Goal: Task Accomplishment & Management: Manage account settings

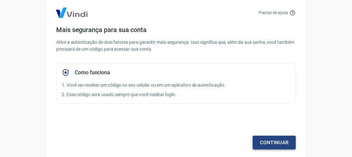
click at [281, 142] on link "Continuar" at bounding box center [274, 143] width 43 height 14
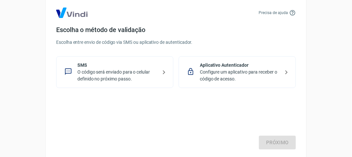
click at [212, 60] on div "Aplicativo Autenticador Configure um aplicativo para receber o código de acesso." at bounding box center [237, 72] width 117 height 32
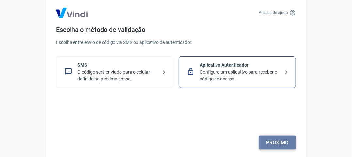
click at [276, 143] on link "Próximo" at bounding box center [277, 143] width 37 height 14
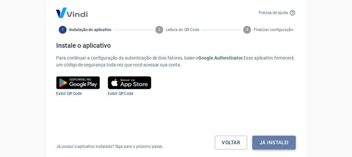
click at [281, 138] on button "Já instalei" at bounding box center [273, 143] width 43 height 14
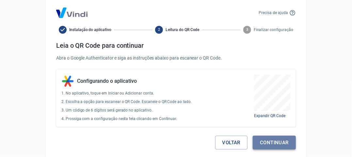
click at [273, 138] on button "Continuar" at bounding box center [274, 143] width 43 height 14
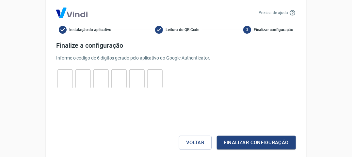
click at [64, 78] on input "tel" at bounding box center [64, 79] width 15 height 14
type input "6"
type input "3"
type input "2"
type input "0"
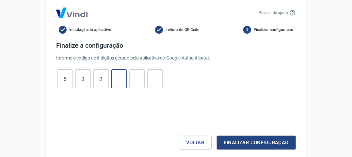
type input "2"
type input "3"
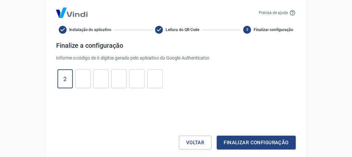
type input "2"
type input "0"
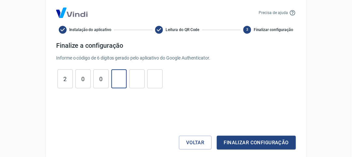
type input "2"
type input "5"
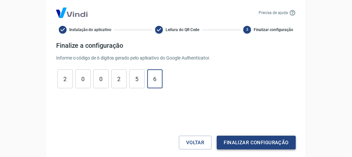
type input "6"
click at [283, 140] on button "Finalizar configuração" at bounding box center [256, 143] width 79 height 14
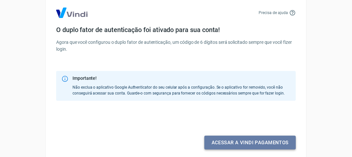
click at [273, 141] on link "Acessar a Vindi pagamentos" at bounding box center [249, 143] width 91 height 14
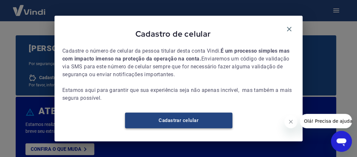
click at [215, 122] on link "Cadastrar celular" at bounding box center [178, 120] width 107 height 16
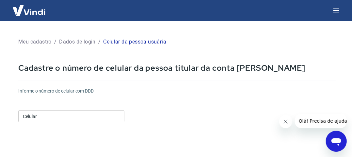
click at [80, 117] on input "Celular" at bounding box center [71, 116] width 106 height 12
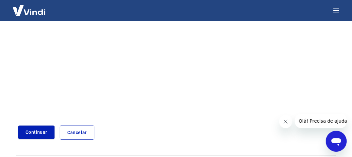
scroll to position [152, 0]
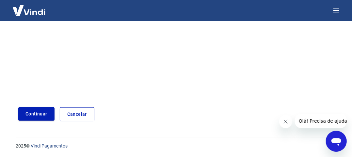
type input "(41) 99515-9279"
click at [43, 119] on button "Continuar" at bounding box center [36, 113] width 36 height 13
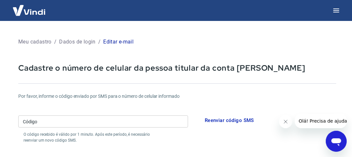
click at [146, 125] on input "Código" at bounding box center [103, 121] width 170 height 12
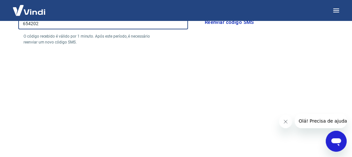
scroll to position [177, 0]
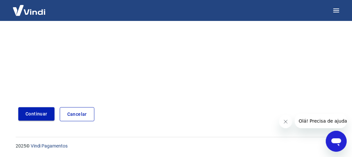
type input "654202"
click at [33, 116] on button "Continuar" at bounding box center [36, 113] width 36 height 13
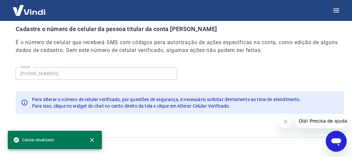
scroll to position [261, 0]
click at [285, 119] on icon "Fechar mensagem da empresa" at bounding box center [285, 121] width 5 height 5
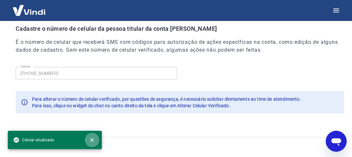
click at [90, 139] on icon "close" at bounding box center [92, 139] width 7 height 7
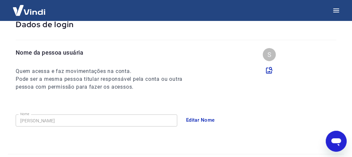
scroll to position [33, 0]
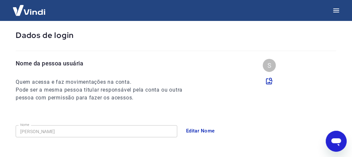
click at [23, 10] on img at bounding box center [29, 10] width 42 height 20
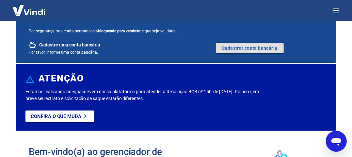
click at [239, 50] on link "Cadastrar conta bancária" at bounding box center [250, 48] width 68 height 10
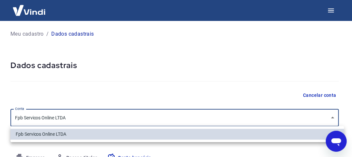
click at [97, 114] on body "Meu cadastro / Dados cadastrais Dados cadastrais Cancelar conta Conta Fpb Servi…" at bounding box center [176, 78] width 352 height 157
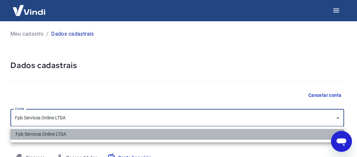
click at [85, 137] on li "Fpb Servicos Online LTDA" at bounding box center [177, 134] width 334 height 11
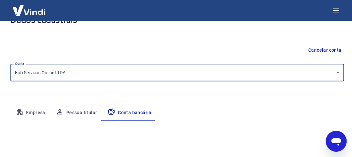
scroll to position [98, 0]
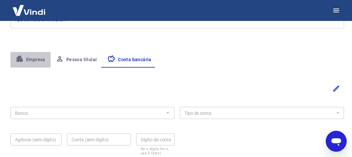
click at [37, 62] on button "Empresa" at bounding box center [30, 60] width 40 height 16
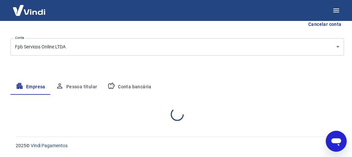
select select "SP"
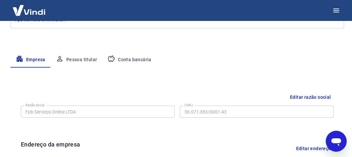
click at [120, 58] on button "Conta bancária" at bounding box center [129, 60] width 55 height 16
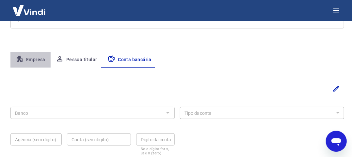
click at [44, 62] on button "Empresa" at bounding box center [30, 60] width 40 height 16
select select "SP"
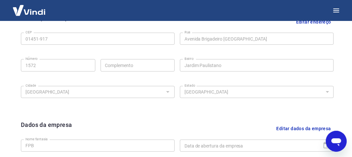
scroll to position [294, 0]
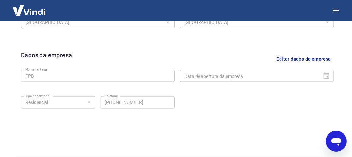
click at [323, 73] on div "Data de abertura da empresa" at bounding box center [257, 76] width 154 height 12
click at [324, 73] on div "Data de abertura da empresa" at bounding box center [257, 76] width 154 height 12
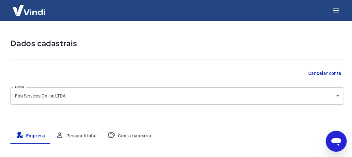
scroll to position [0, 0]
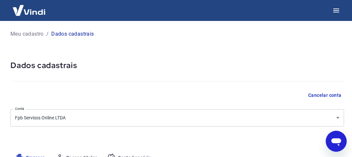
click at [21, 9] on img at bounding box center [29, 10] width 42 height 20
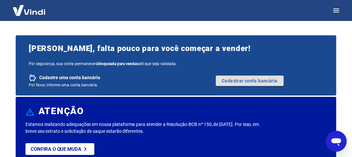
click at [267, 82] on link "Cadastrar conta bancária" at bounding box center [250, 80] width 68 height 10
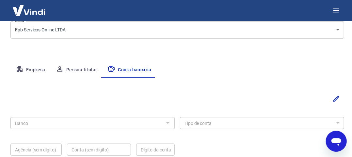
scroll to position [98, 0]
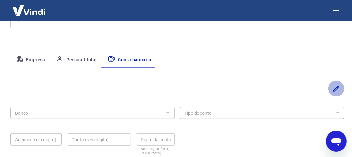
click at [337, 86] on icon "Editar" at bounding box center [336, 89] width 8 height 8
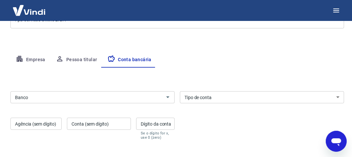
click at [81, 102] on div "Banco" at bounding box center [92, 97] width 164 height 12
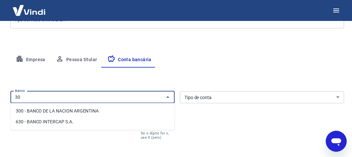
type input "301"
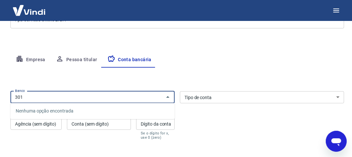
drag, startPoint x: 113, startPoint y: 94, endPoint x: 0, endPoint y: 94, distance: 112.7
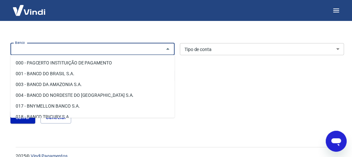
scroll to position [156, 0]
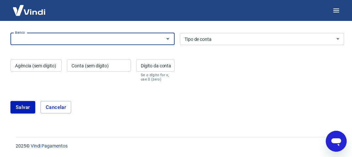
click at [115, 35] on input "Banco" at bounding box center [87, 39] width 150 height 8
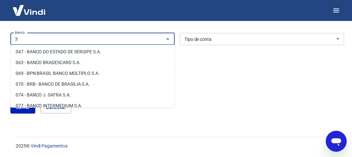
scroll to position [0, 0]
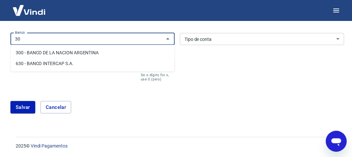
type input "3"
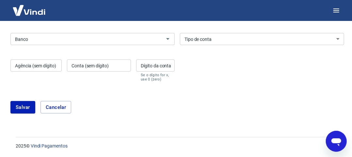
click at [81, 30] on div "Banco Banco Tipo de conta Conta Corrente Conta Poupança Tipo de conta Agência (…" at bounding box center [177, 65] width 334 height 112
drag, startPoint x: 83, startPoint y: 34, endPoint x: 87, endPoint y: 37, distance: 4.9
click at [84, 34] on div "Banco" at bounding box center [92, 39] width 164 height 12
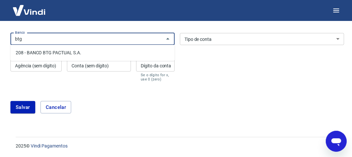
click at [67, 54] on li "208 - BANCO BTG PACTUAL S.A." at bounding box center [92, 52] width 164 height 11
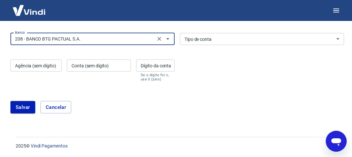
type input "208 - BANCO BTG PACTUAL S.A."
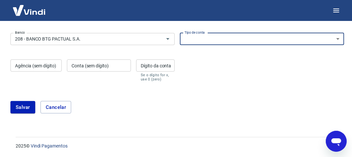
click at [224, 40] on select "Conta Corrente Conta Poupança" at bounding box center [262, 39] width 164 height 12
select select "1"
click at [180, 33] on select "Conta Corrente Conta Poupança" at bounding box center [262, 39] width 164 height 12
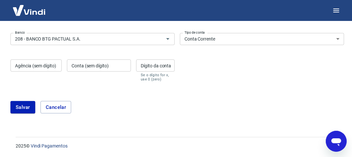
click at [38, 104] on div "Salvar Cancelar" at bounding box center [177, 107] width 334 height 12
click at [42, 106] on button "Cancelar" at bounding box center [55, 107] width 31 height 12
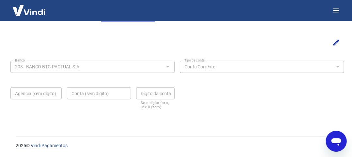
scroll to position [144, 0]
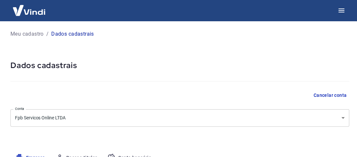
select select "SP"
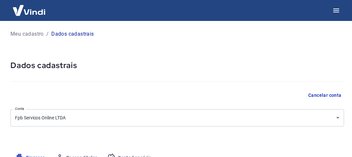
select select "SP"
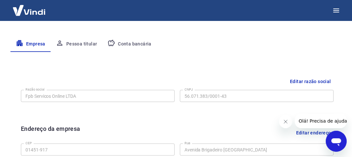
scroll to position [98, 0]
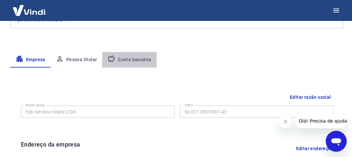
click at [141, 60] on button "Conta bancária" at bounding box center [129, 60] width 55 height 16
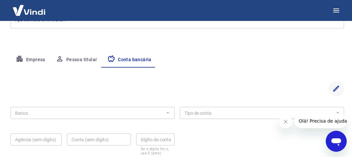
click at [338, 92] on icon "Editar" at bounding box center [336, 89] width 8 height 8
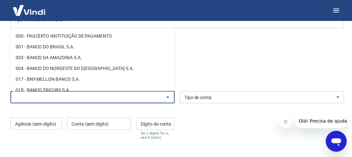
click at [69, 94] on input "Banco" at bounding box center [87, 97] width 150 height 8
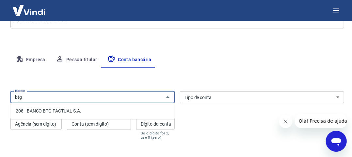
click at [92, 109] on li "208 - BANCO BTG PACTUAL S.A." at bounding box center [92, 110] width 164 height 11
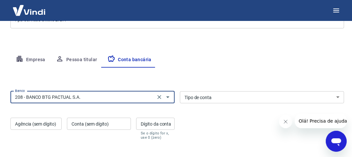
type input "208 - BANCO BTG PACTUAL S.A."
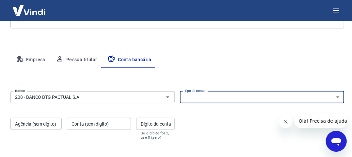
click at [239, 102] on select "Conta Corrente Conta Poupança" at bounding box center [262, 97] width 164 height 12
select select "1"
click at [180, 91] on select "Conta Corrente Conta Poupança" at bounding box center [262, 97] width 164 height 12
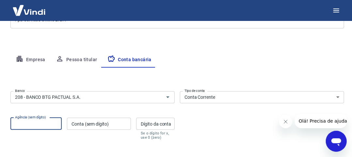
click at [37, 128] on input "Agência (sem dígito)" at bounding box center [35, 124] width 51 height 12
paste input "Banco: BANCO BTG PACTUAL S.A. (208) Agência: 0050 Conta: 589266-7 Razão Social:…"
click at [47, 125] on input "Banco: BANCO BTG PACTUAL S.A. (208) Agência: 0050 Conta: 589266-7 Razão Social:…" at bounding box center [35, 124] width 51 height 12
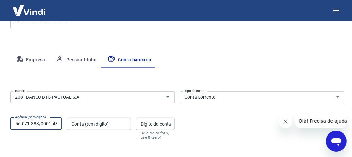
drag, startPoint x: 73, startPoint y: 131, endPoint x: 132, endPoint y: 134, distance: 58.9
click at [132, 134] on div "Agência (sem dígito) Banco: BANCO BTG PACTUAL S.A. (208) Agência: 0050 Conta: 5…" at bounding box center [92, 128] width 164 height 26
type input "0050"
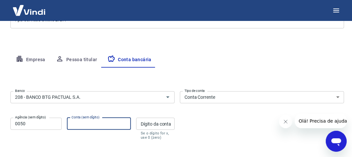
paste input "589266"
type input "589266"
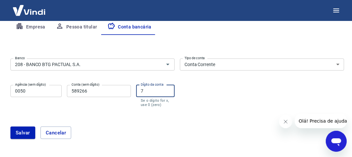
scroll to position [156, 0]
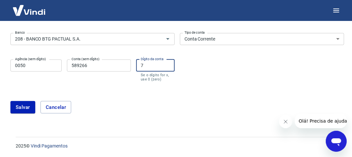
type input "7"
click at [37, 111] on div "[PERSON_NAME]" at bounding box center [177, 107] width 334 height 12
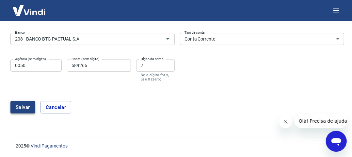
click at [35, 109] on div "[PERSON_NAME]" at bounding box center [177, 107] width 334 height 12
click at [35, 108] on button "Salvar" at bounding box center [22, 107] width 25 height 12
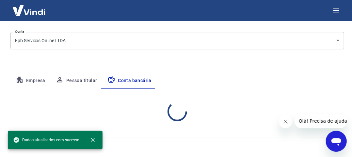
scroll to position [144, 0]
select select "1"
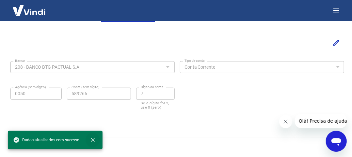
click at [94, 142] on icon "close" at bounding box center [92, 139] width 7 height 7
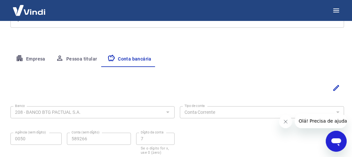
scroll to position [46, 0]
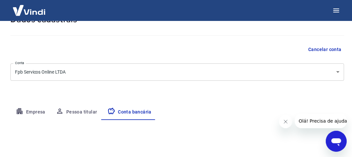
click at [24, 8] on img at bounding box center [29, 10] width 42 height 20
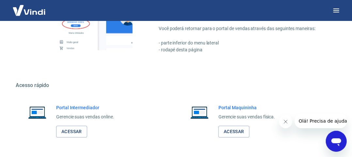
scroll to position [433, 0]
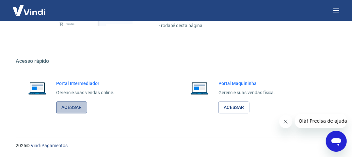
click at [78, 112] on link "Acessar" at bounding box center [71, 108] width 31 height 12
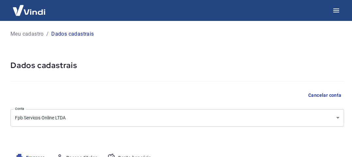
select select "SP"
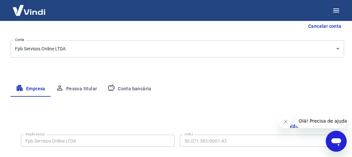
scroll to position [53, 0]
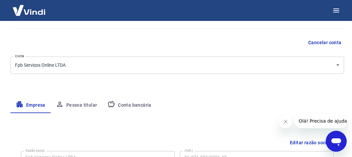
click at [123, 98] on button "Conta bancária" at bounding box center [129, 105] width 55 height 16
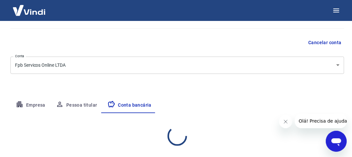
select select "1"
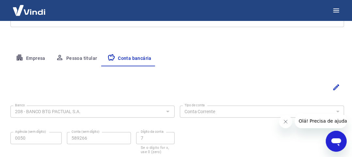
scroll to position [46, 0]
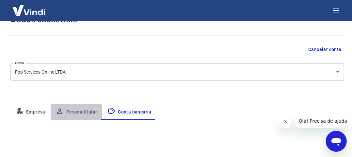
click at [67, 115] on button "Pessoa titular" at bounding box center [77, 112] width 52 height 16
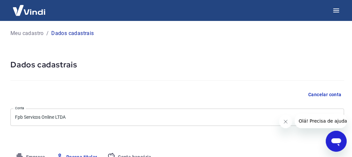
scroll to position [0, 0]
